Goal: Find specific page/section

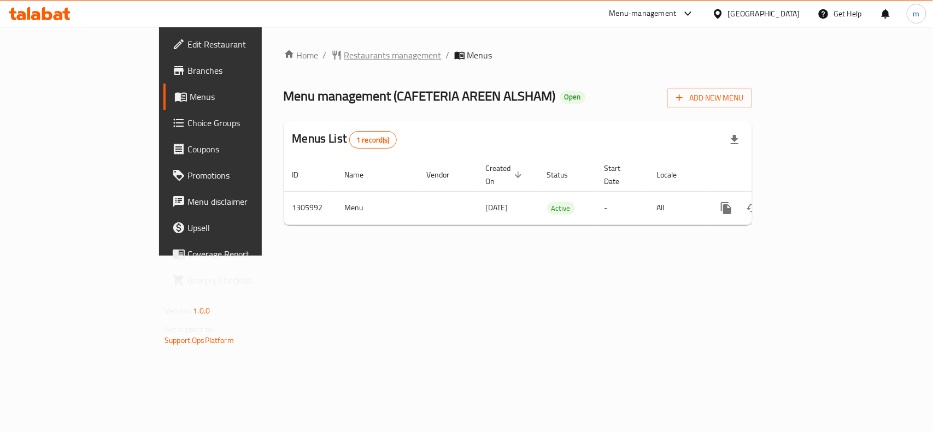
click at [344, 51] on span "Restaurants management" at bounding box center [392, 55] width 97 height 13
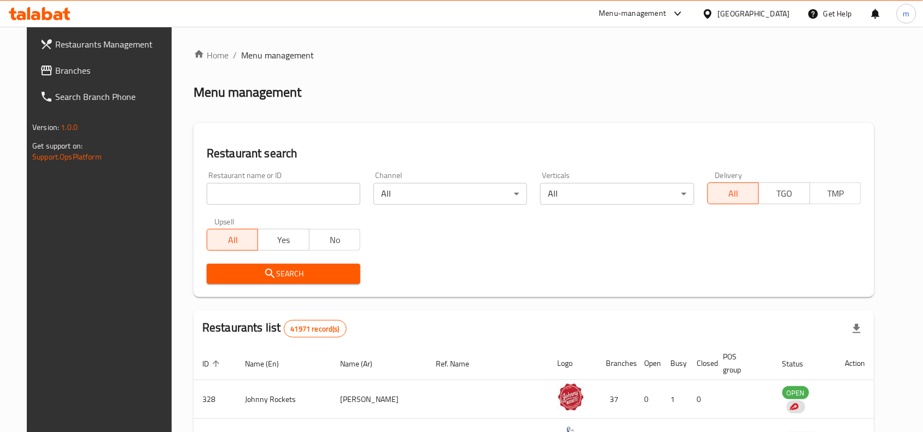
click at [45, 78] on link "Branches" at bounding box center [106, 70] width 150 height 26
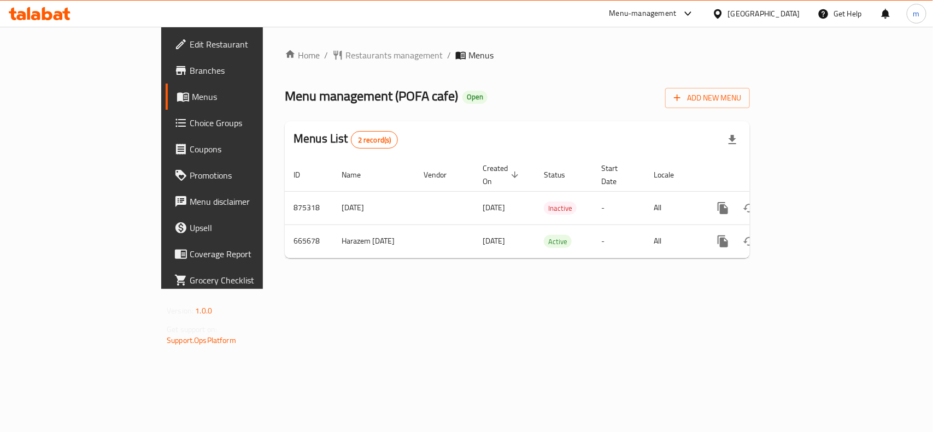
click at [403, 33] on div "Home / Restaurants management / Menus Menu management ( POFA cafe ) Open Add Ne…" at bounding box center [517, 158] width 509 height 262
click at [345, 54] on span "Restaurants management" at bounding box center [393, 55] width 97 height 13
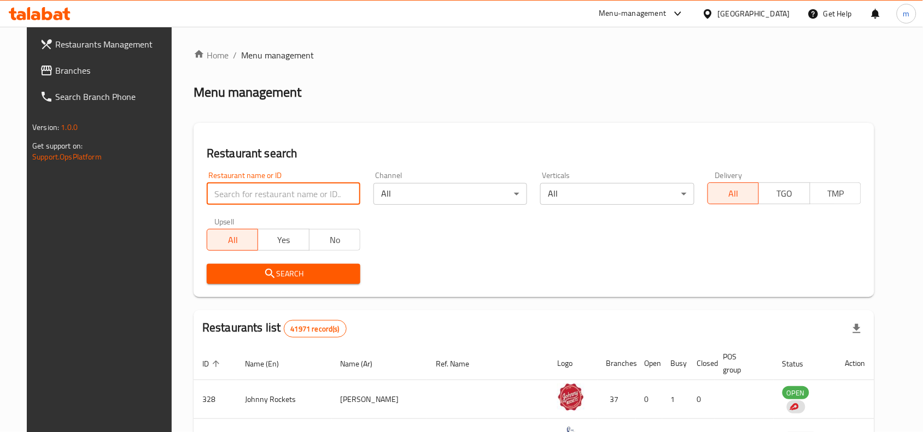
click at [249, 200] on input "search" at bounding box center [284, 194] width 154 height 22
paste input "642082"
type input "642082"
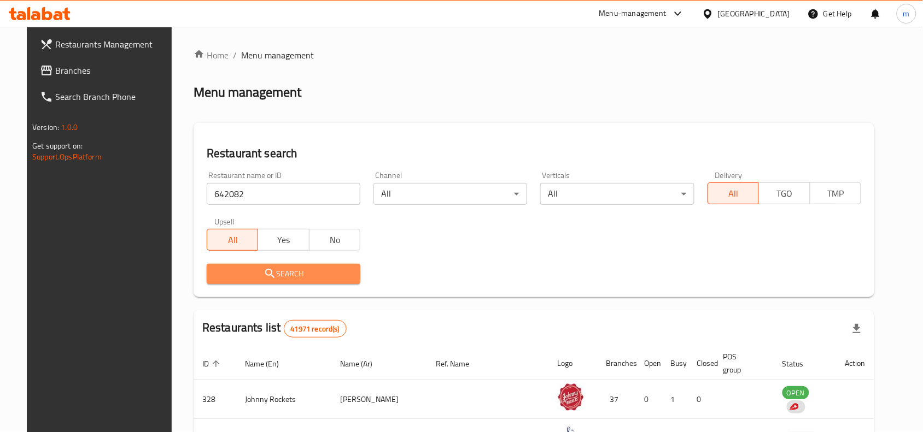
click at [263, 277] on icon "submit" at bounding box center [269, 273] width 13 height 13
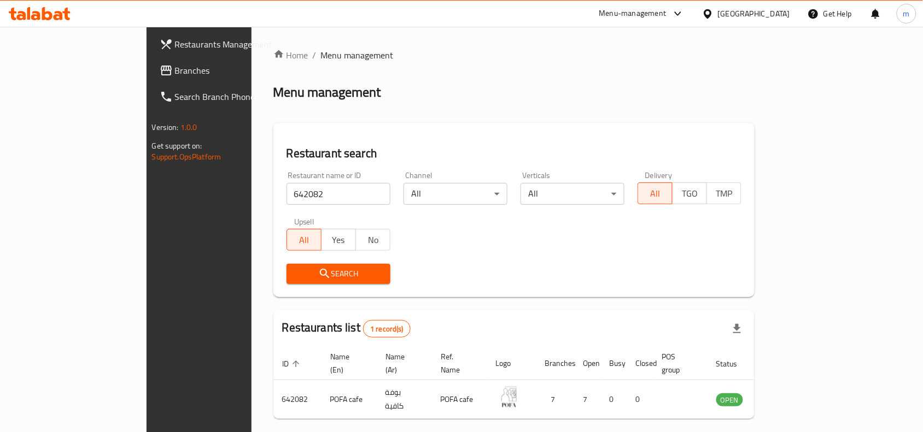
click at [318, 277] on icon "submit" at bounding box center [324, 273] width 13 height 13
click at [508, 271] on div "Search" at bounding box center [514, 273] width 468 height 33
click at [151, 80] on link "Branches" at bounding box center [226, 70] width 150 height 26
